Goal: Use online tool/utility: Use online tool/utility

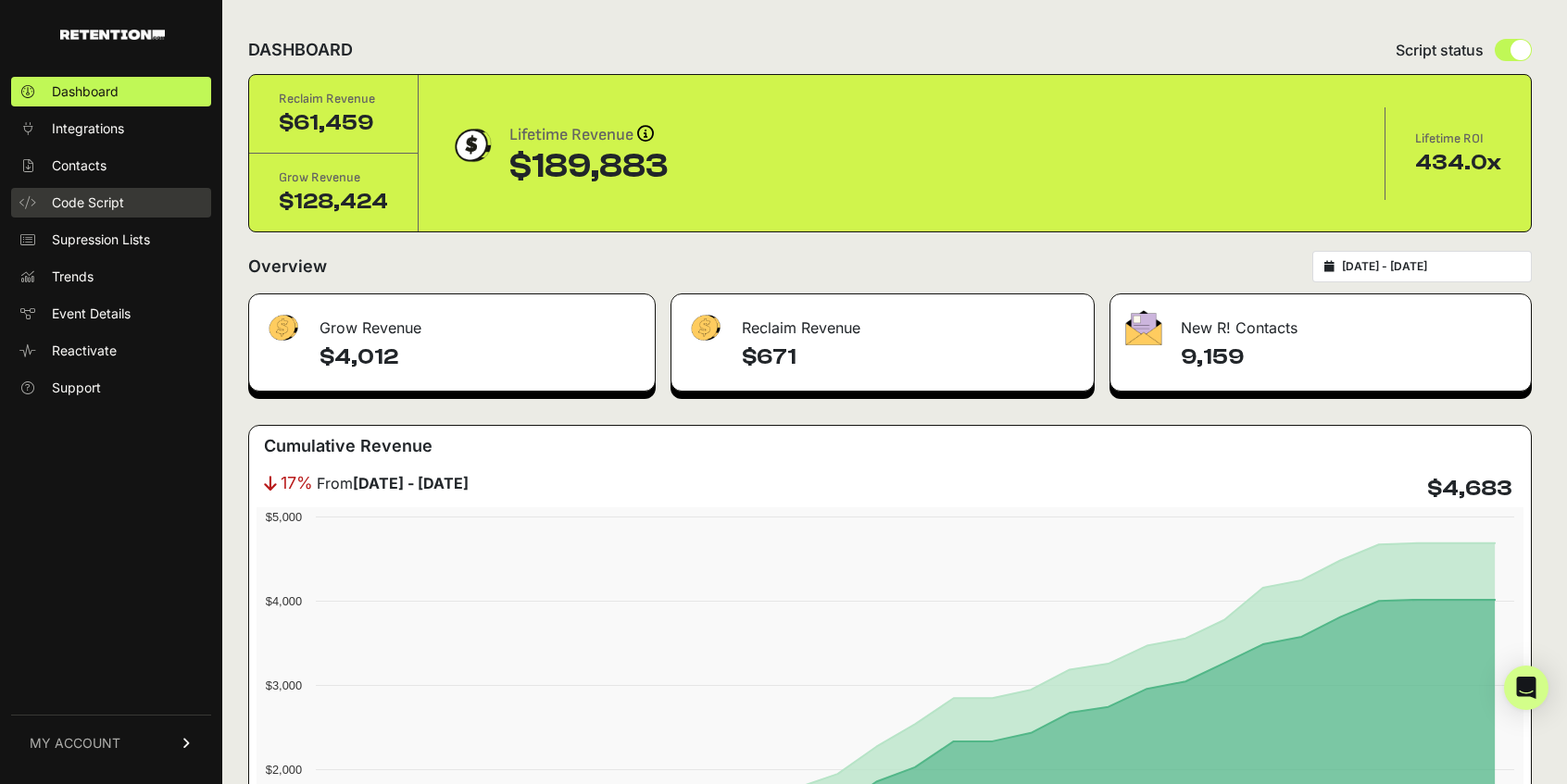
click at [119, 199] on span "Code Script" at bounding box center [88, 202] width 73 height 18
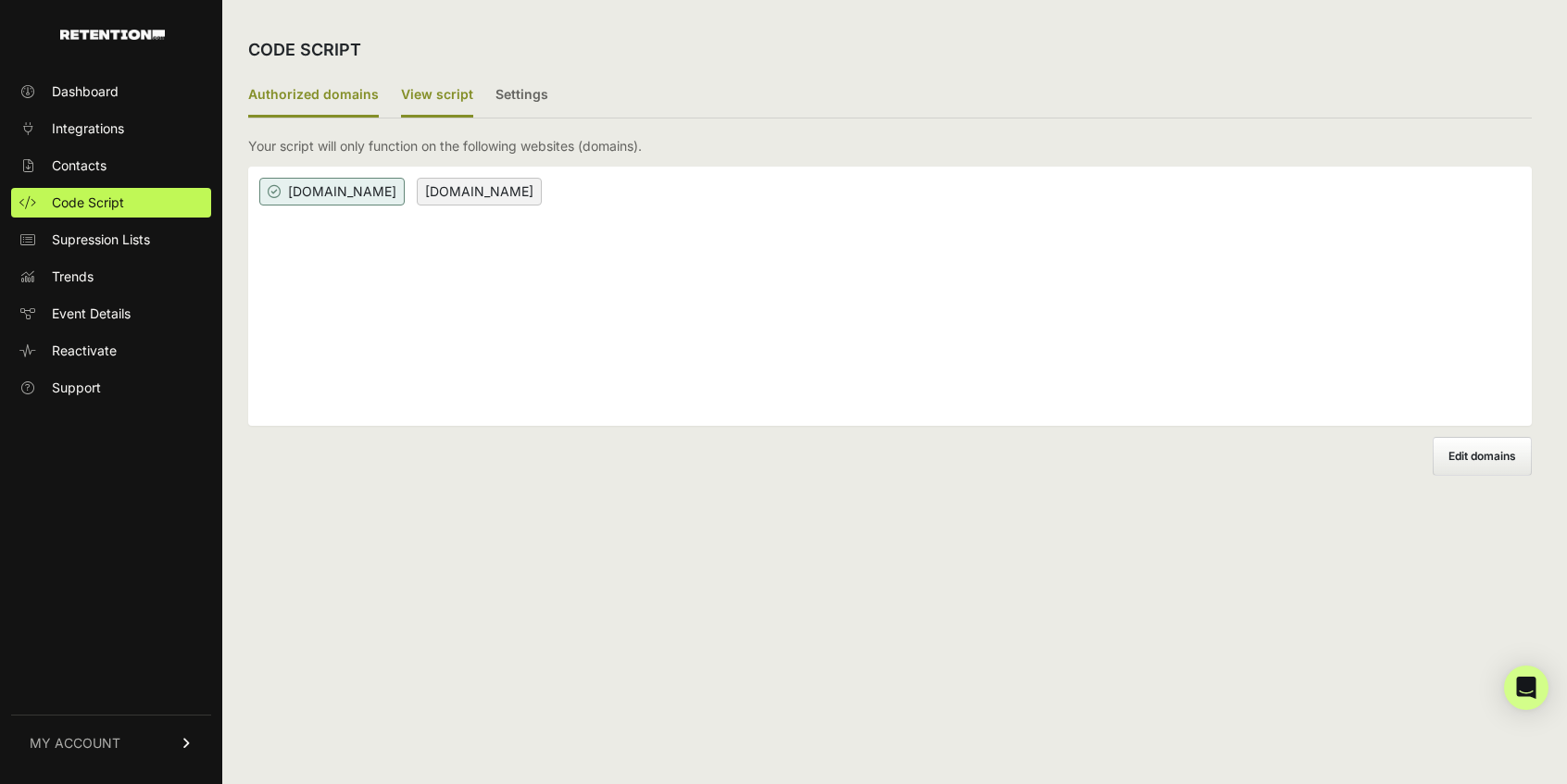
click at [401, 101] on label "View script" at bounding box center [437, 95] width 73 height 44
click at [0, 0] on input "View script" at bounding box center [0, 0] width 0 height 0
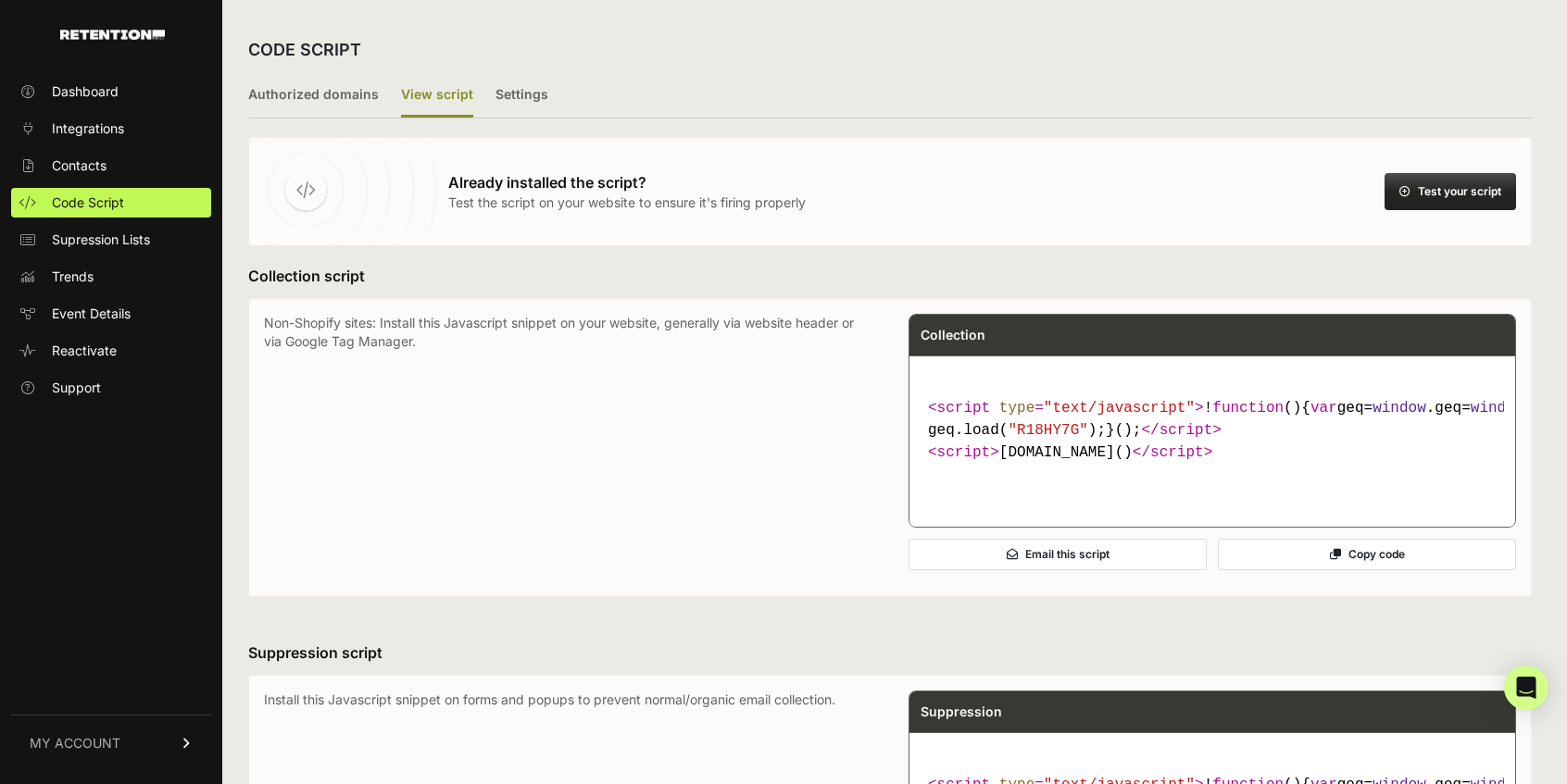
click at [1445, 198] on button "Test your script" at bounding box center [1450, 192] width 132 height 37
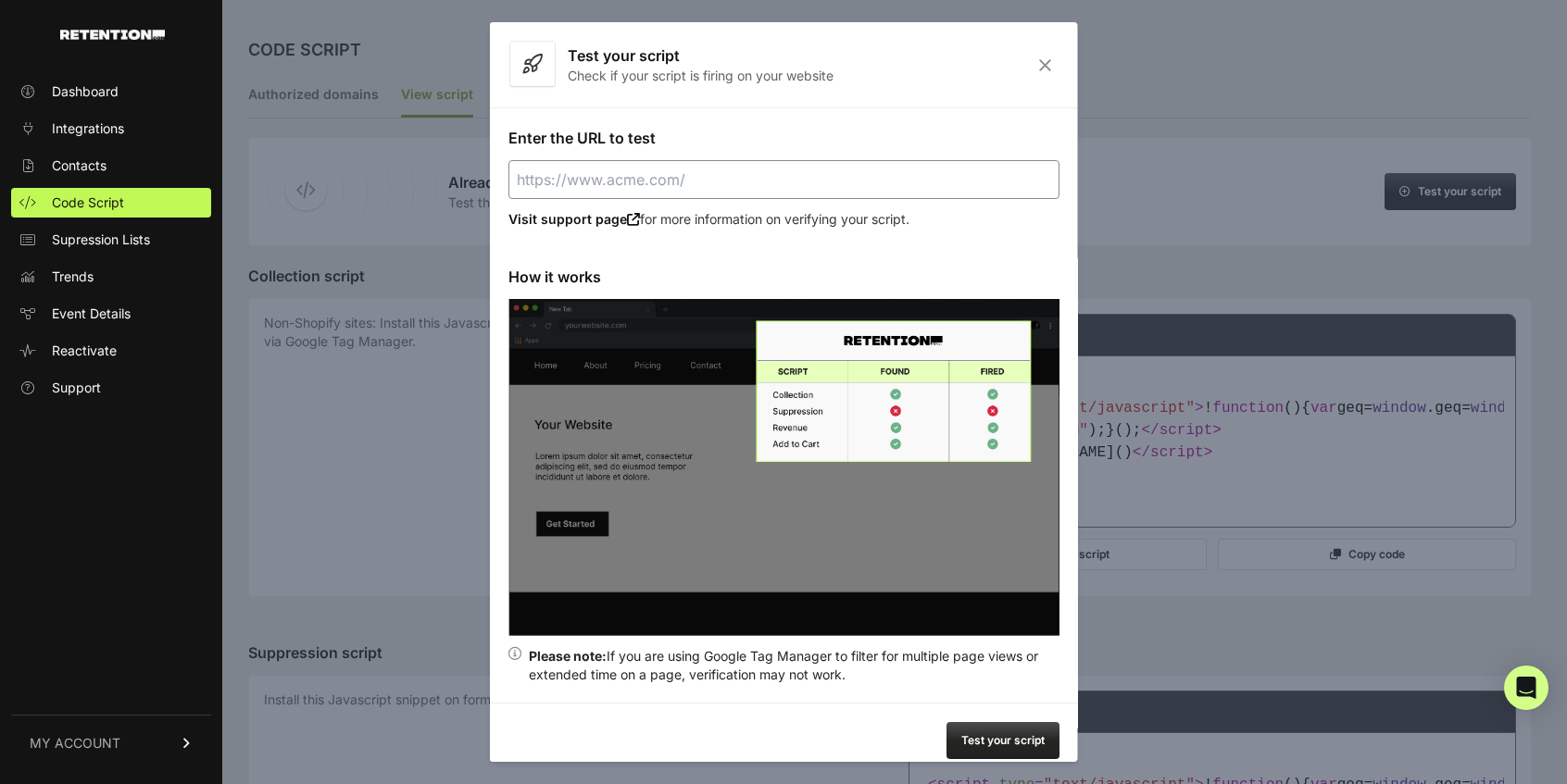
click at [580, 183] on input "Enter the URL to test" at bounding box center [784, 179] width 551 height 39
paste input "[URL][DOMAIN_NAME]"
type input "[URL][DOMAIN_NAME]"
click at [1005, 738] on button "Test your script" at bounding box center [1002, 740] width 113 height 37
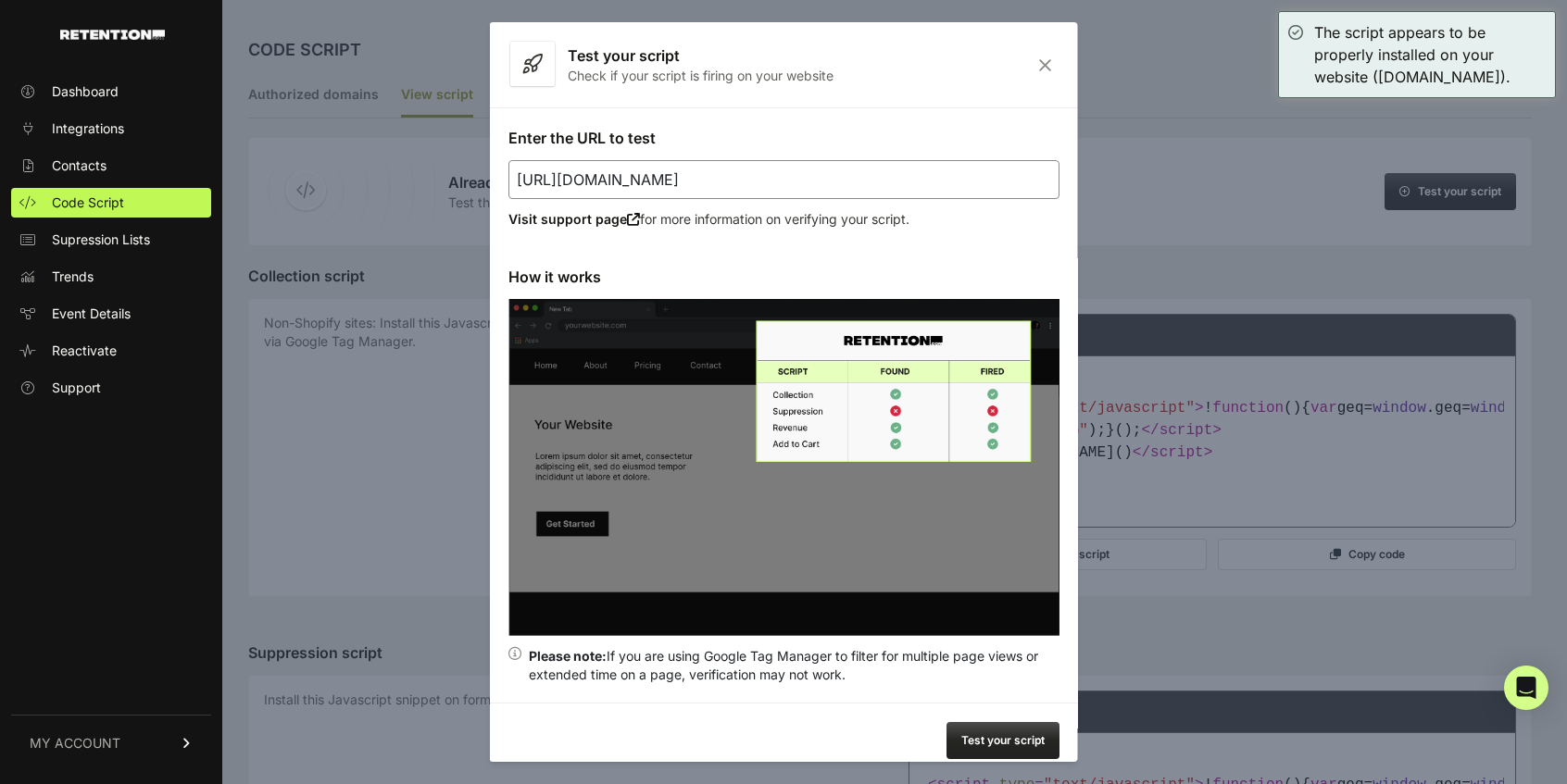
click at [1048, 59] on icon "Close" at bounding box center [1045, 65] width 29 height 15
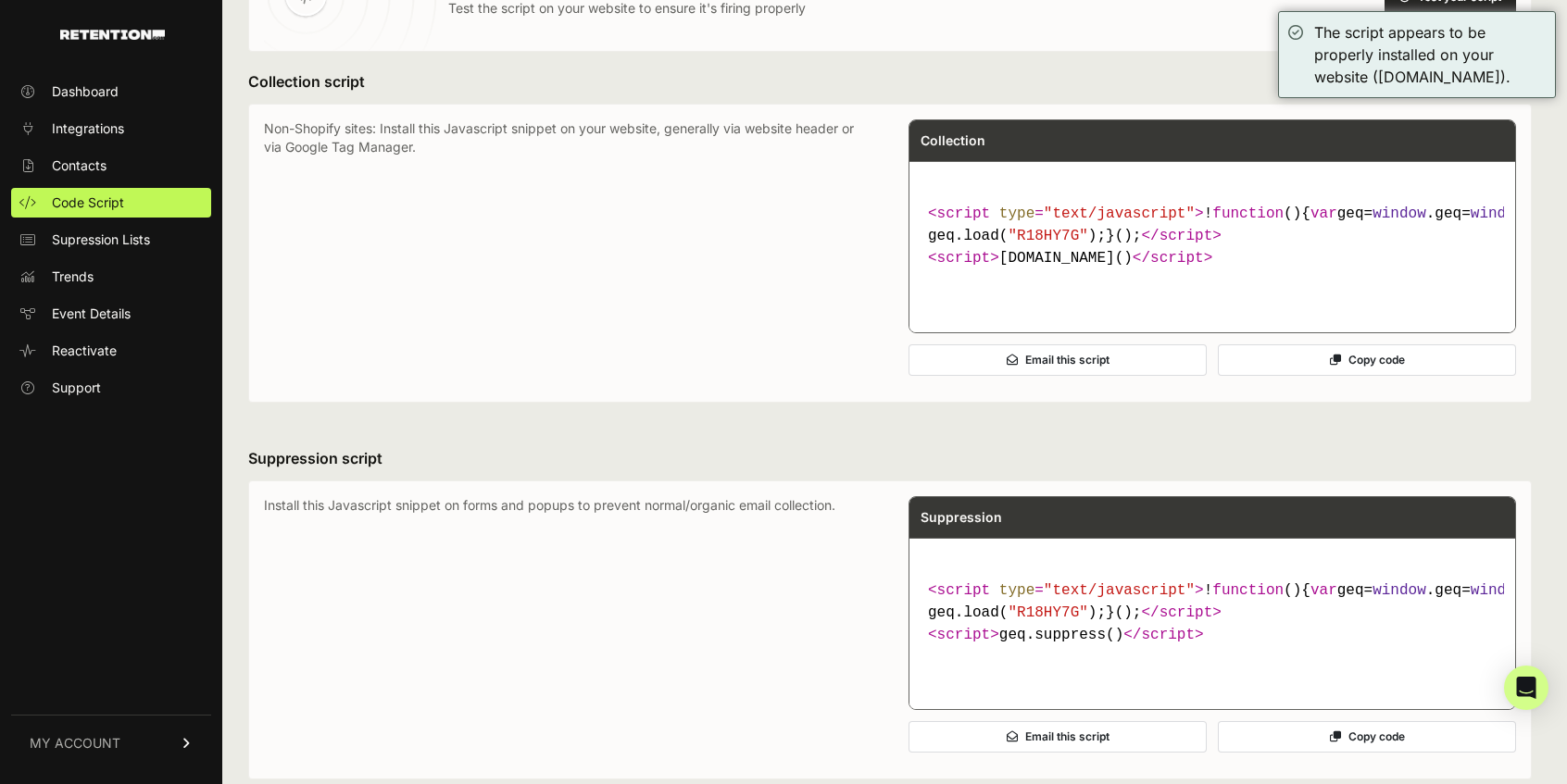
scroll to position [196, 0]
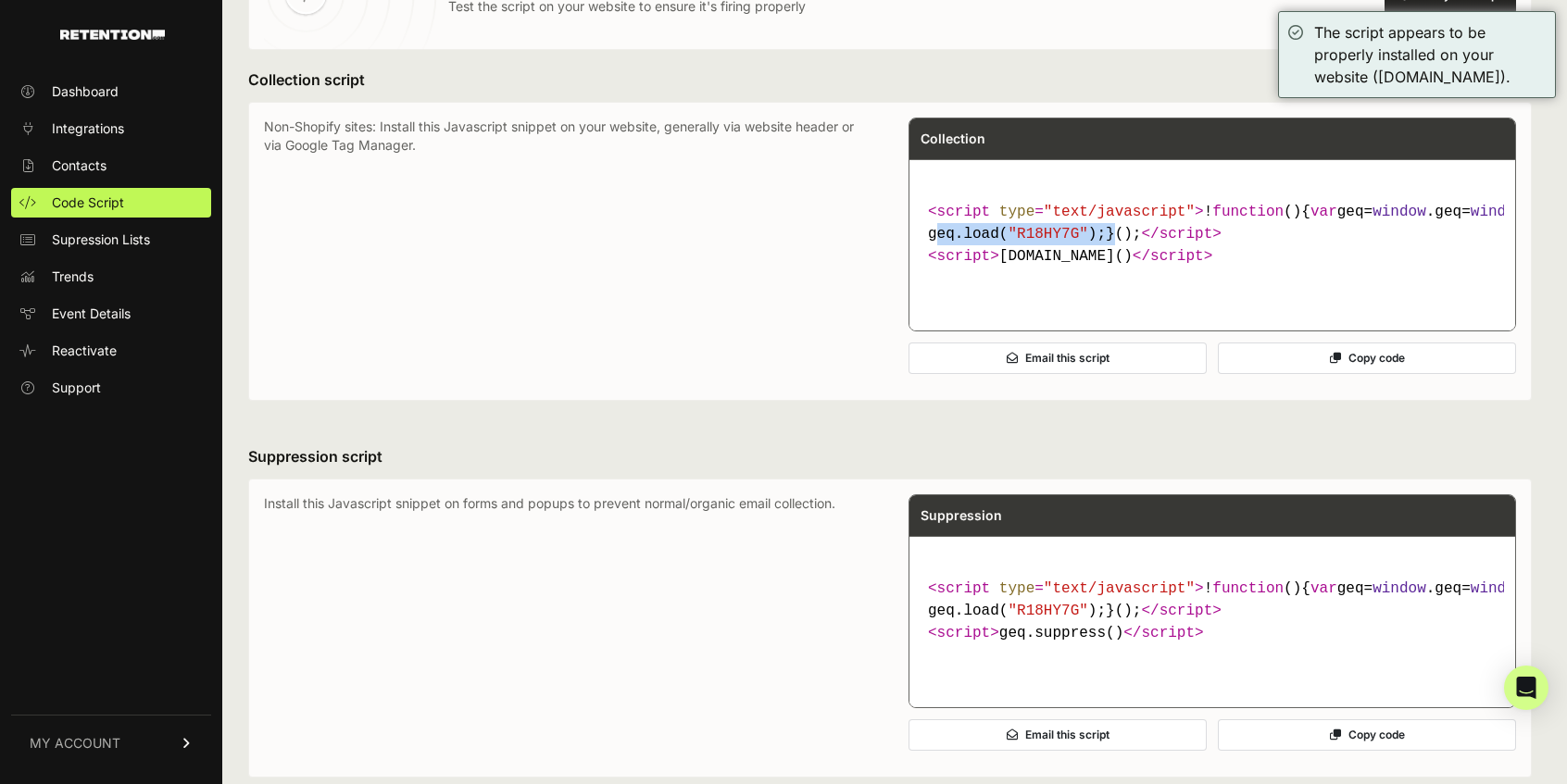
drag, startPoint x: 933, startPoint y: 256, endPoint x: 1111, endPoint y: 251, distance: 178.1
copy span "eq.load( "R18HY7G" );}"
